Goal: Transaction & Acquisition: Purchase product/service

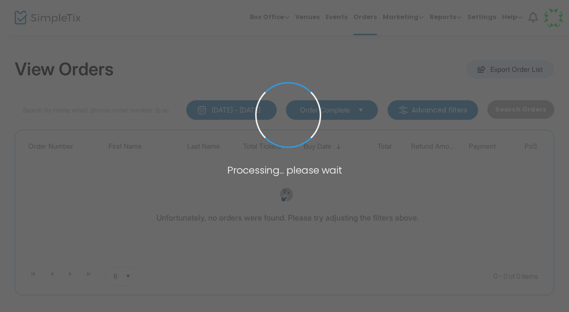
type input "[EMAIL_ADDRESS][DOMAIN_NAME]"
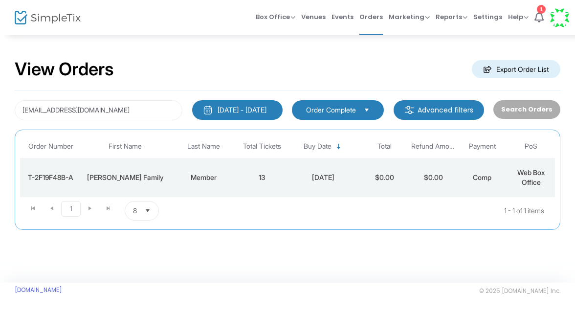
click at [171, 184] on td "Member" at bounding box center [203, 177] width 68 height 39
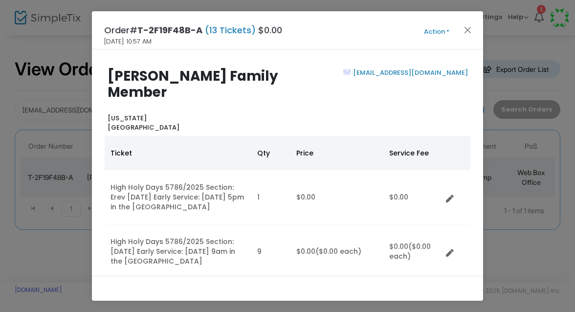
scroll to position [99, 0]
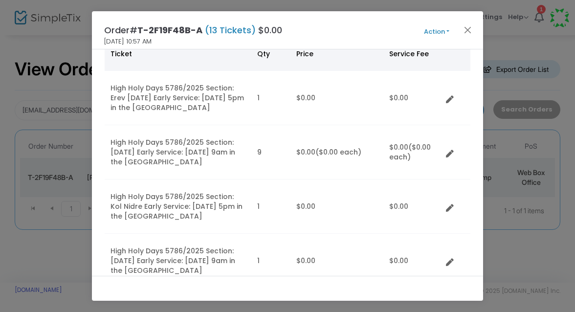
click at [444, 140] on td "Data table" at bounding box center [456, 152] width 28 height 54
click at [450, 150] on icon "Data table" at bounding box center [450, 154] width 8 height 8
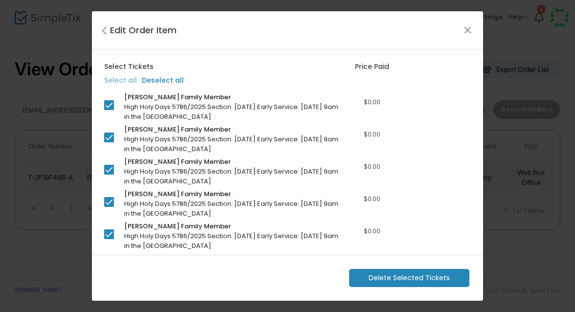
click at [163, 81] on label "Deselect all" at bounding box center [163, 80] width 42 height 10
checkbox input "false"
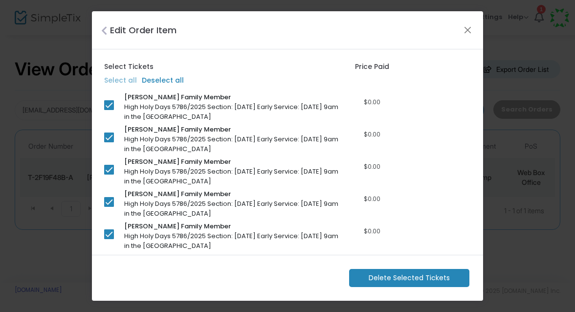
checkbox input "false"
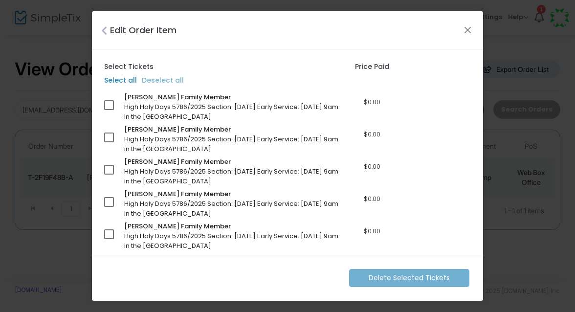
click at [127, 83] on label "Select all" at bounding box center [120, 80] width 33 height 10
checkbox input "true"
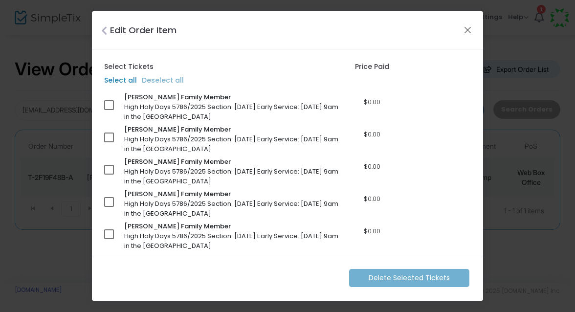
checkbox input "true"
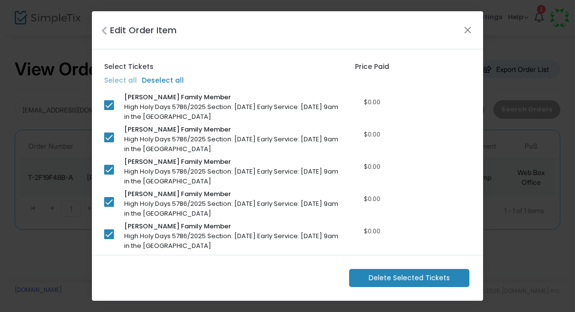
click at [113, 108] on span at bounding box center [109, 105] width 10 height 10
click at [109, 110] on input "checkbox" at bounding box center [109, 110] width 0 height 0
checkbox input "false"
click at [390, 272] on m-button "Delete Selected Tickets" at bounding box center [409, 278] width 120 height 18
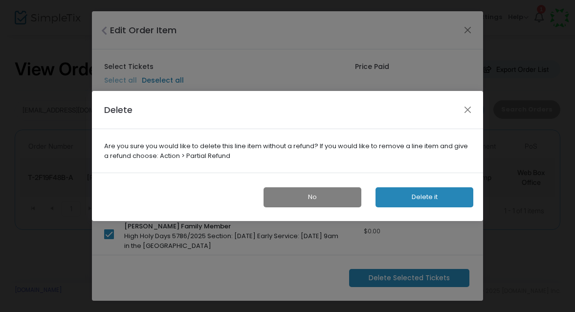
click at [414, 200] on button "Delete it" at bounding box center [425, 197] width 98 height 20
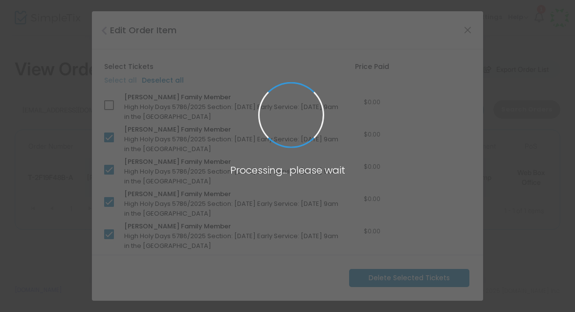
scroll to position [104, 0]
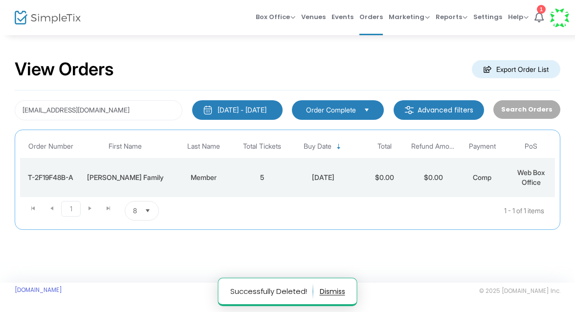
click at [346, 180] on div "[DATE]" at bounding box center [323, 178] width 68 height 10
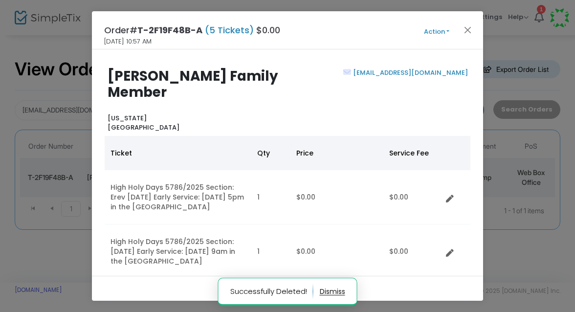
click at [432, 34] on button "Action" at bounding box center [436, 31] width 59 height 11
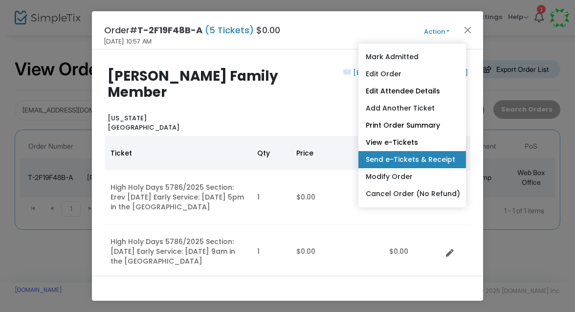
click at [407, 165] on link "Send e-Tickets & Receipt" at bounding box center [412, 159] width 108 height 17
type input "[EMAIL_ADDRESS][DOMAIN_NAME]"
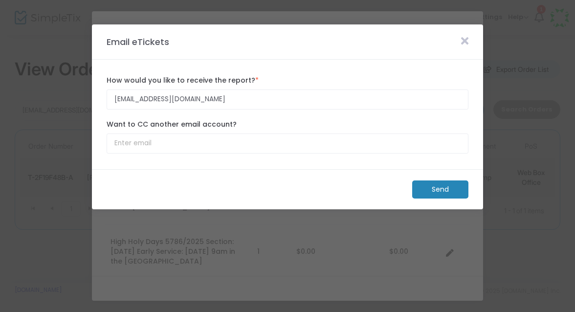
click at [433, 195] on m-button "Send" at bounding box center [440, 189] width 56 height 18
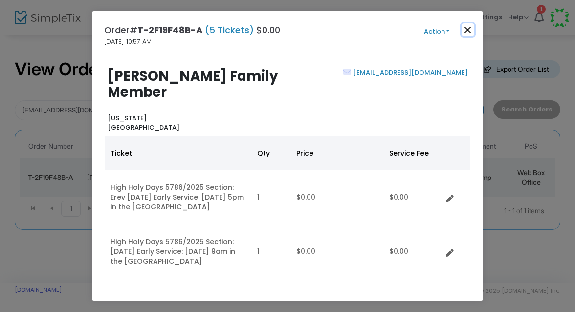
click at [472, 30] on button "Close" at bounding box center [468, 29] width 13 height 13
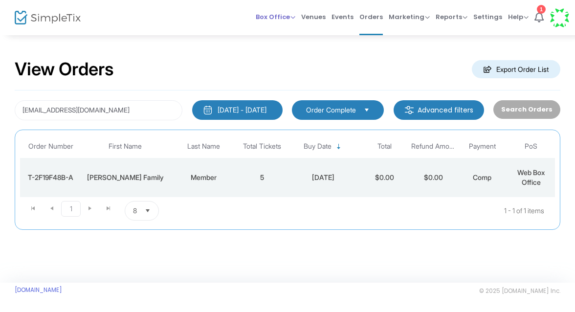
click at [271, 14] on span "Box Office" at bounding box center [276, 16] width 40 height 9
click at [279, 36] on li "Sell Tickets" at bounding box center [291, 32] width 70 height 19
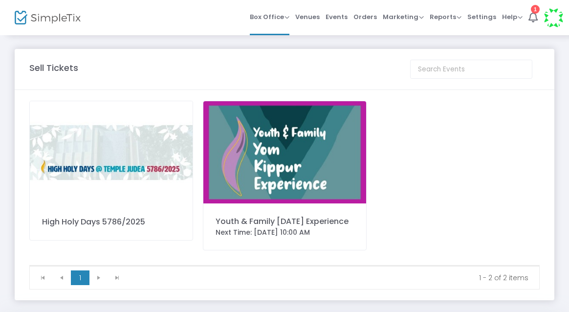
click at [130, 159] on img at bounding box center [111, 152] width 163 height 103
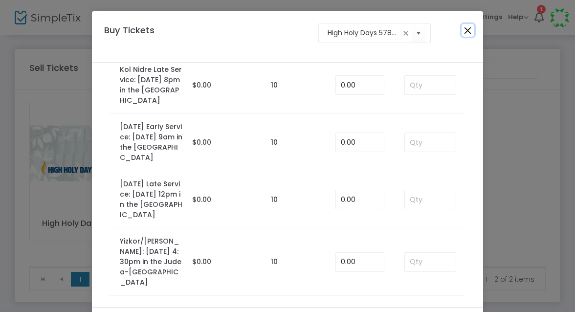
scroll to position [75, 0]
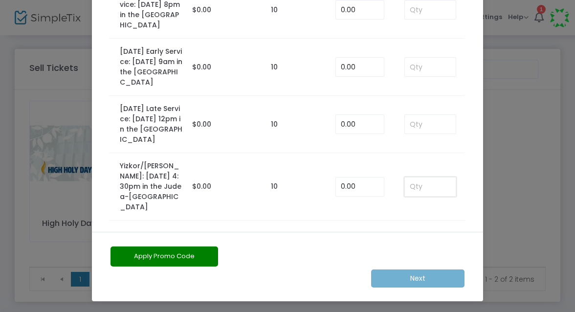
click at [417, 189] on input at bounding box center [430, 187] width 51 height 19
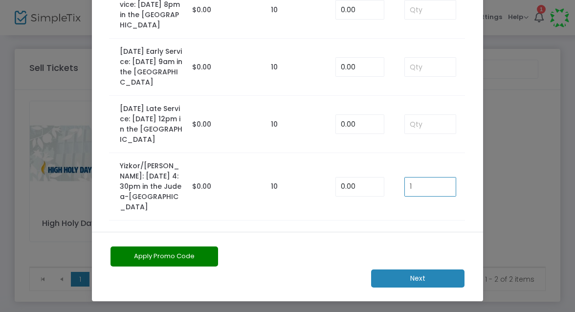
type input "1"
click at [396, 272] on m-button "Next" at bounding box center [417, 278] width 93 height 18
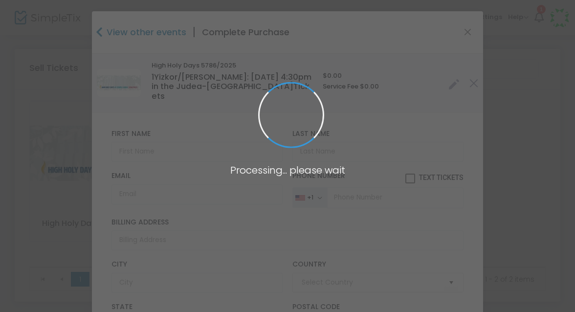
type input "[GEOGRAPHIC_DATA]"
type input "[US_STATE]"
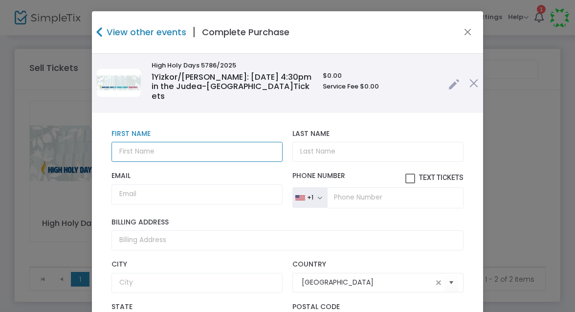
click at [213, 142] on input "text" at bounding box center [196, 152] width 171 height 20
type input "[PERSON_NAME]"
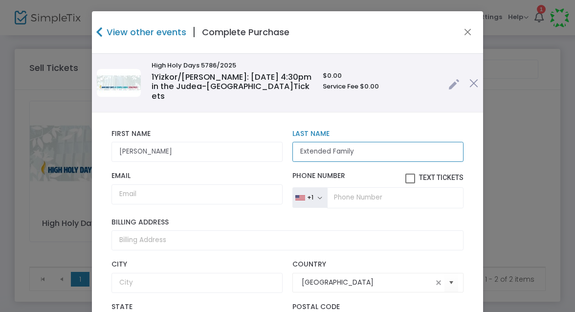
type input "Extended Family"
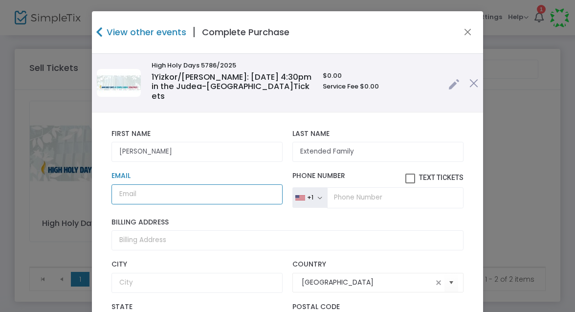
click at [145, 184] on input "Email" at bounding box center [196, 194] width 171 height 20
paste input "[EMAIL_ADDRESS][DOMAIN_NAME]"
type input "[EMAIL_ADDRESS][DOMAIN_NAME]"
click at [259, 155] on div "[PERSON_NAME] First Name First Name is required. Extended Family Last Name Last…" at bounding box center [288, 146] width 362 height 42
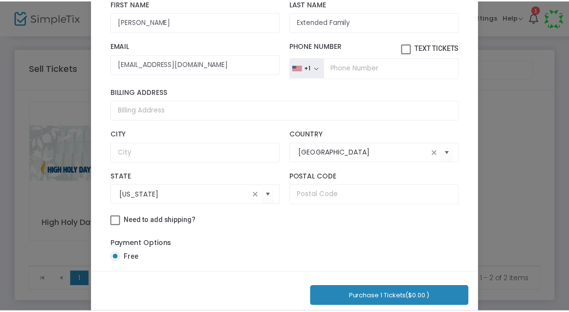
scroll to position [131, 0]
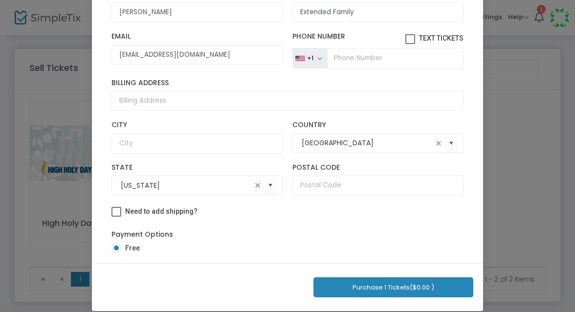
click at [350, 287] on button "Purchase 1 Tickets ($0.00 )" at bounding box center [393, 287] width 160 height 20
